Goal: Check status: Check status

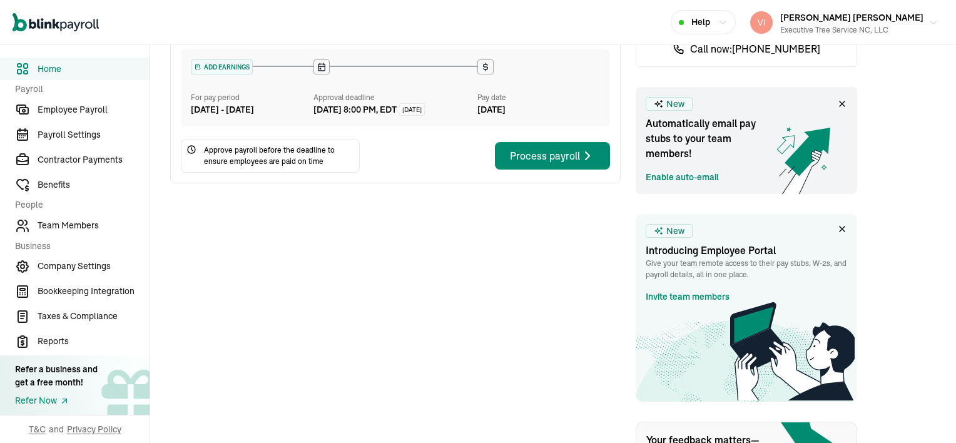
scroll to position [188, 0]
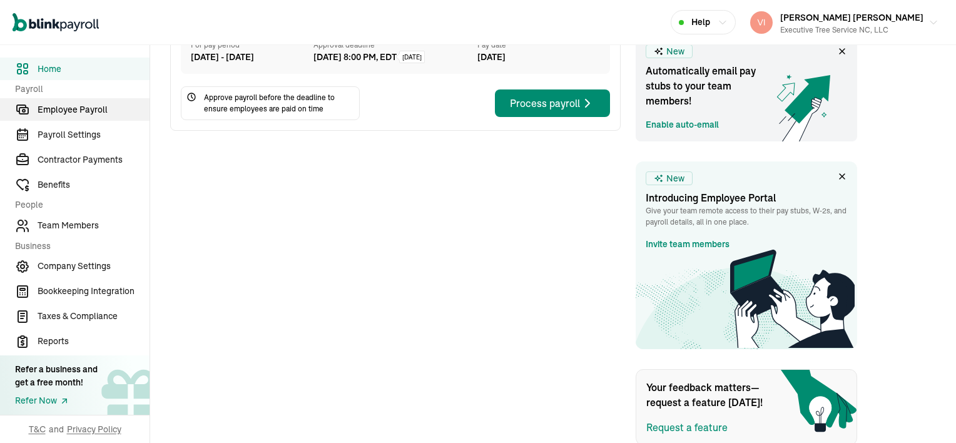
click at [95, 113] on span "Employee Payroll" at bounding box center [94, 109] width 112 height 13
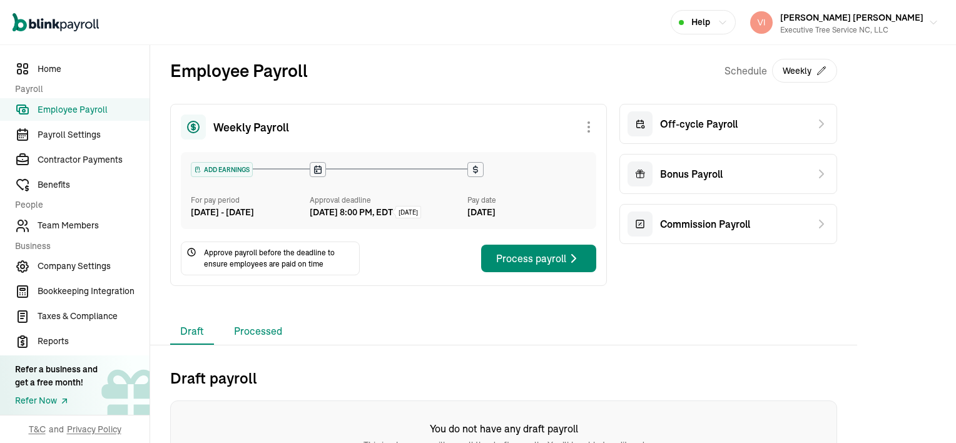
click at [261, 345] on li "Processed" at bounding box center [258, 331] width 68 height 26
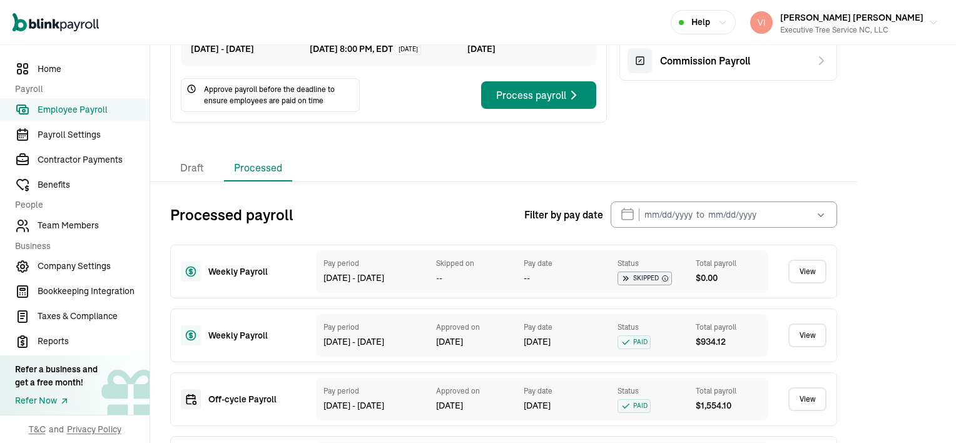
scroll to position [188, 0]
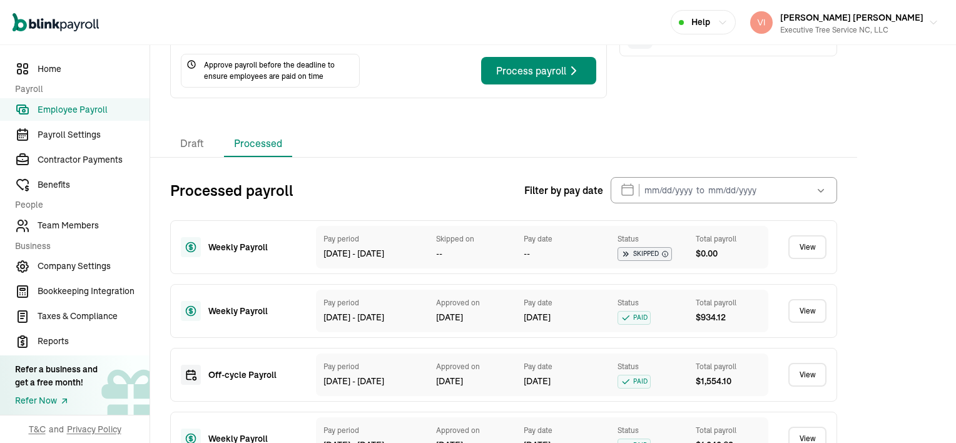
click at [815, 323] on link "View" at bounding box center [807, 311] width 38 height 24
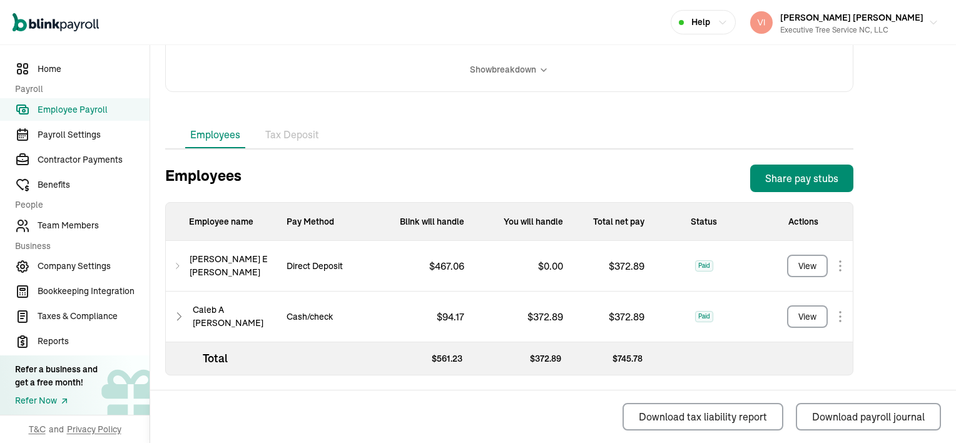
scroll to position [325, 0]
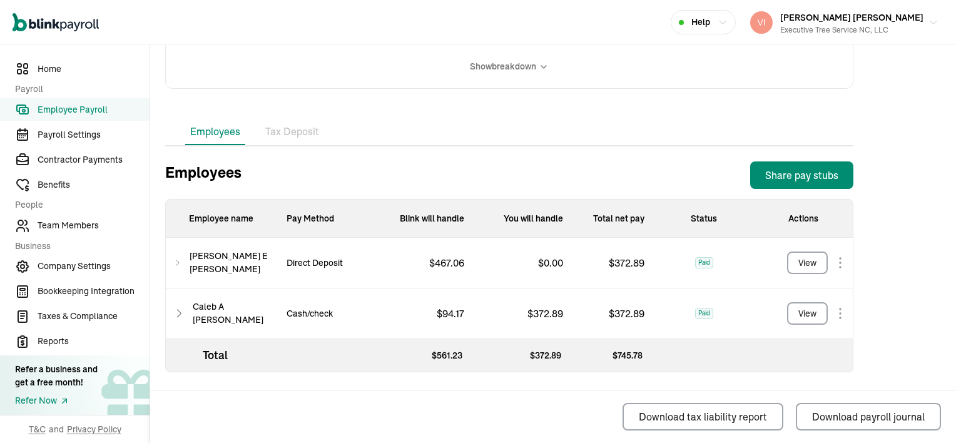
click at [179, 260] on icon at bounding box center [177, 263] width 3 height 6
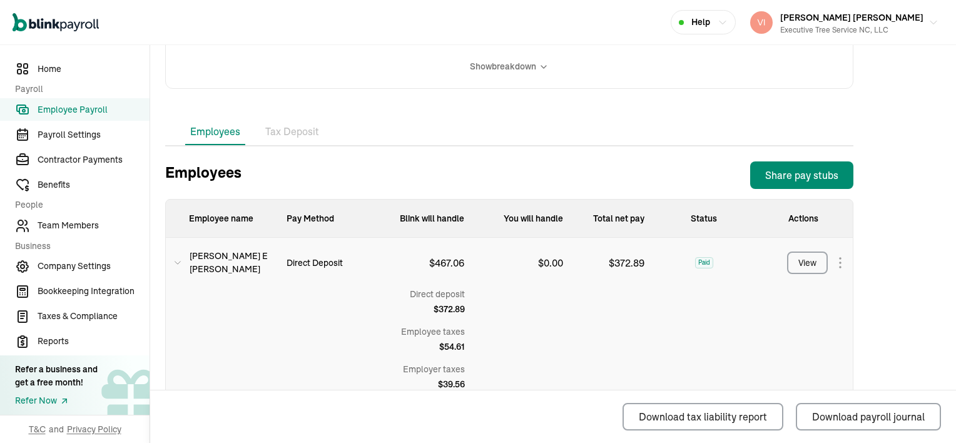
scroll to position [387, 0]
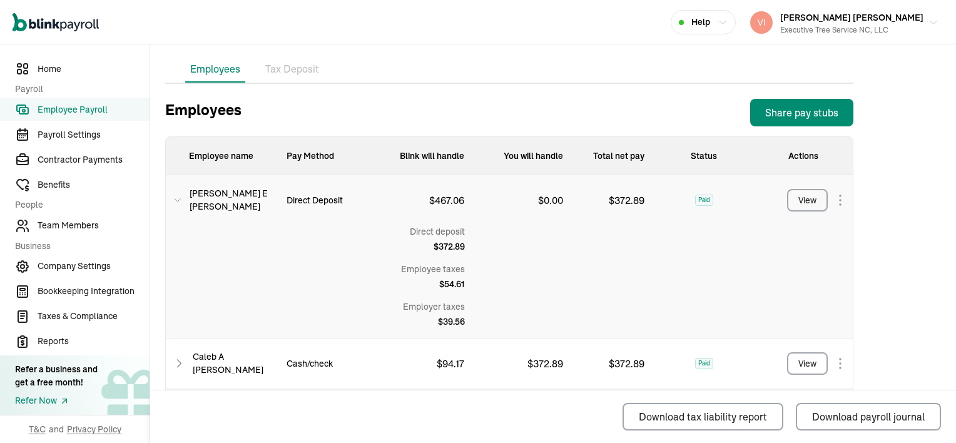
click at [178, 362] on icon at bounding box center [179, 363] width 12 height 15
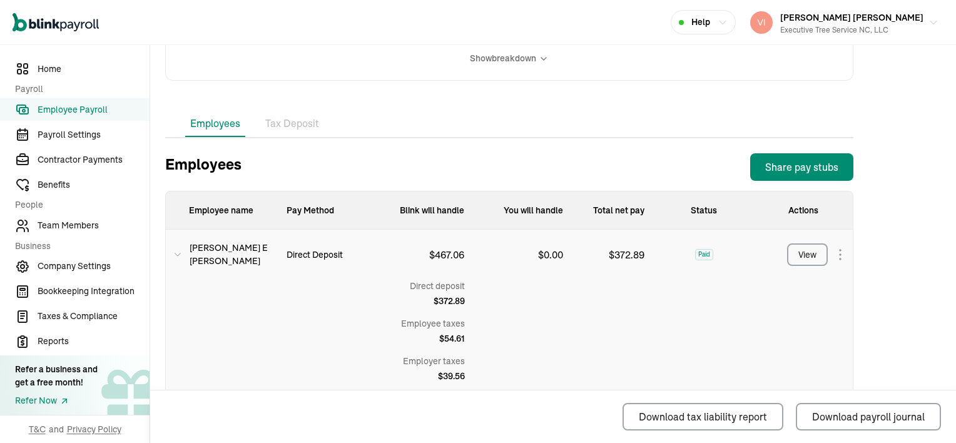
scroll to position [300, 0]
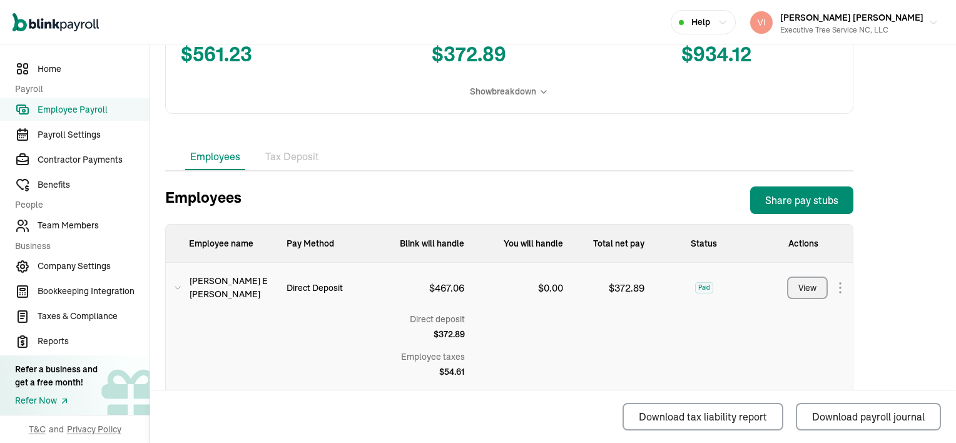
click at [818, 290] on button "View" at bounding box center [807, 288] width 41 height 23
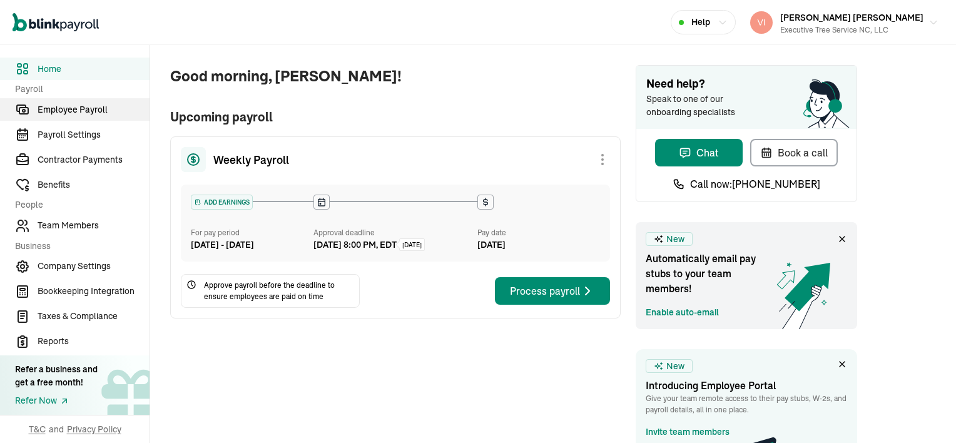
click at [87, 104] on span "Employee Payroll" at bounding box center [94, 109] width 112 height 13
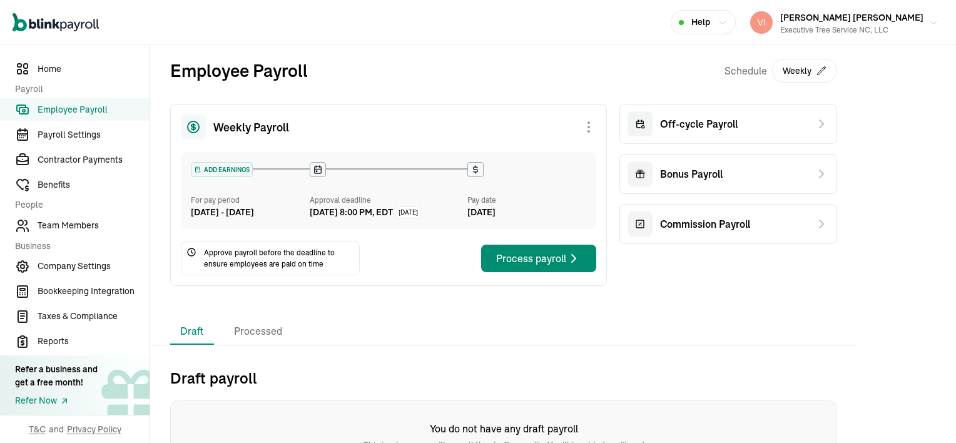
scroll to position [53, 0]
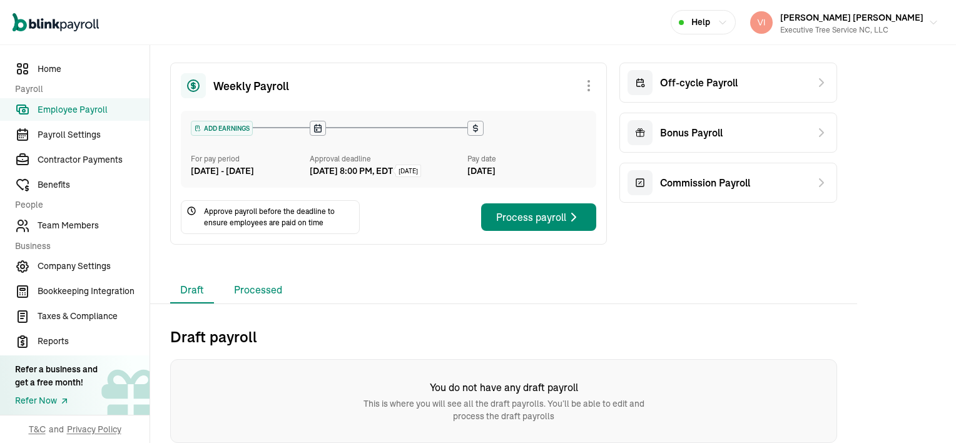
click at [250, 295] on li "Processed" at bounding box center [258, 290] width 68 height 26
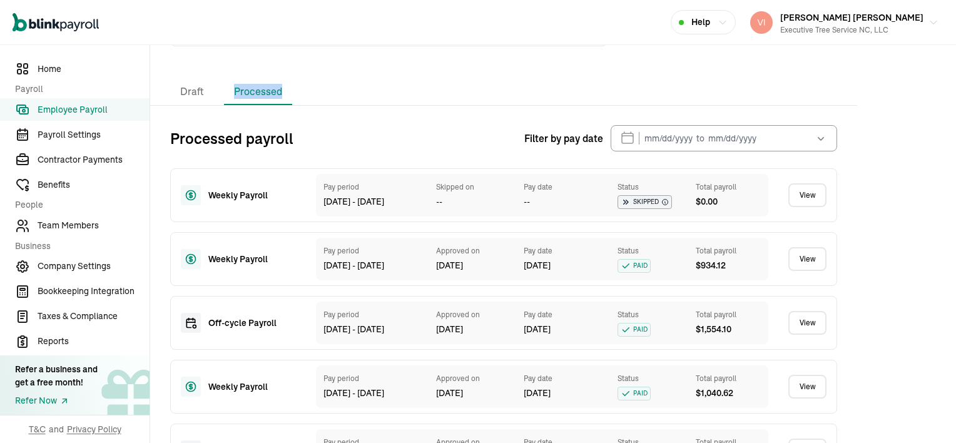
scroll to position [240, 0]
click at [818, 268] on link "View" at bounding box center [807, 258] width 38 height 24
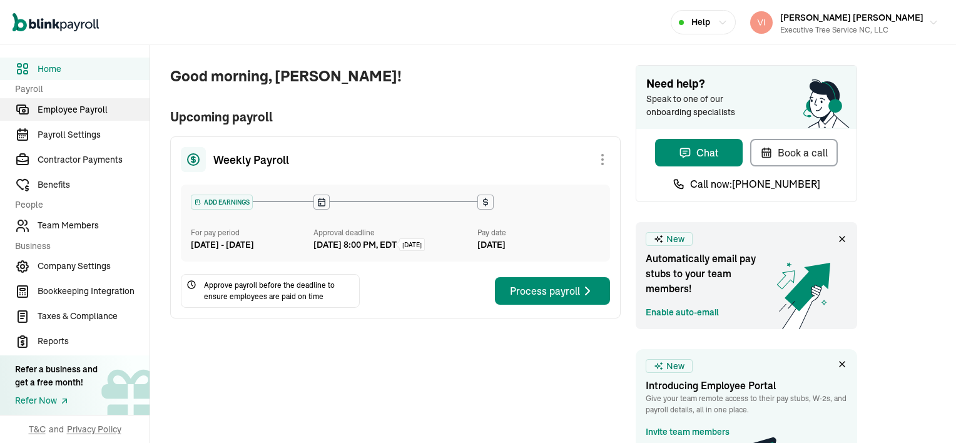
click at [87, 104] on span "Employee Payroll" at bounding box center [94, 109] width 112 height 13
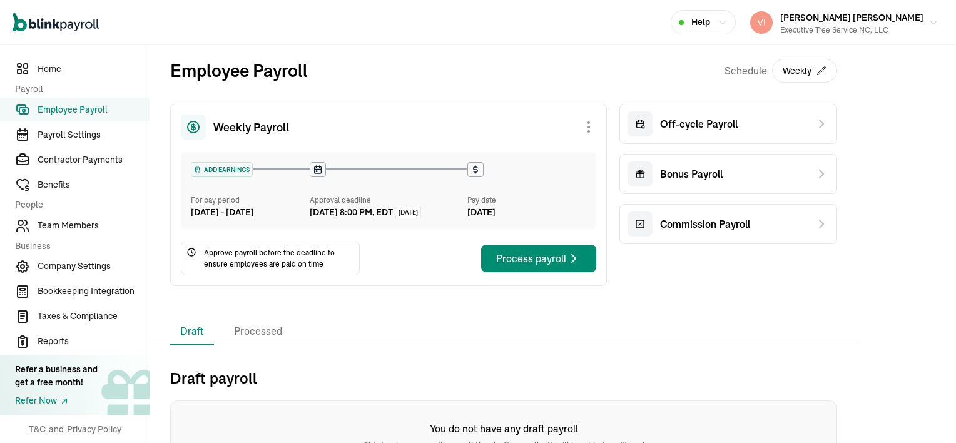
scroll to position [53, 0]
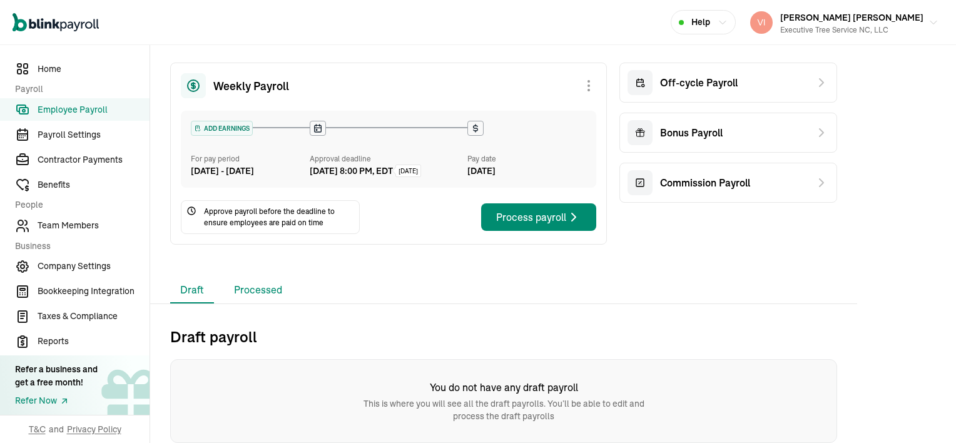
click at [250, 295] on li "Processed" at bounding box center [258, 290] width 68 height 26
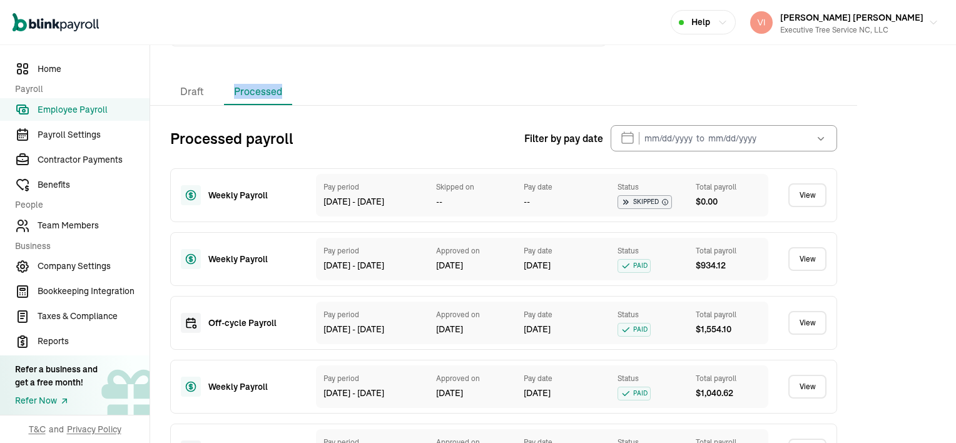
scroll to position [240, 0]
click at [818, 268] on link "View" at bounding box center [807, 258] width 38 height 24
